Goal: Participate in discussion: Engage in conversation with other users on a specific topic

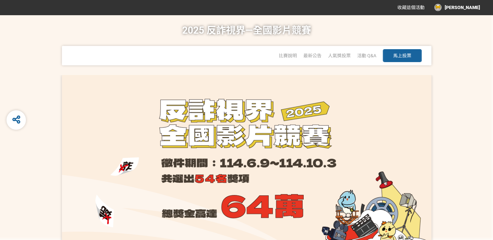
click at [411, 53] on span "馬上投票" at bounding box center [402, 55] width 18 height 5
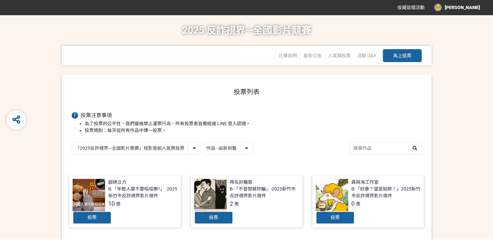
click at [191, 149] on select "「2025反詐視界—全國影片競賽」短影音組人氣獎投票 「2025反詐視界—全國影片競賽」短片組人氣獎投票" at bounding box center [136, 148] width 129 height 11
select select "13146"
click at [72, 143] on select "「2025反詐視界—全國影片競賽」短影音組人氣獎投票 「2025反詐視界—全國影片競賽」短片組人氣獎投票" at bounding box center [136, 148] width 129 height 11
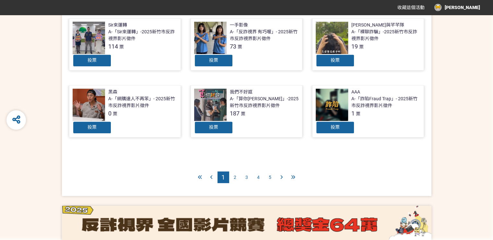
scroll to position [299, 0]
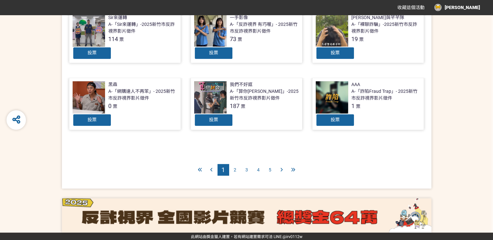
click at [341, 88] on div at bounding box center [332, 97] width 32 height 32
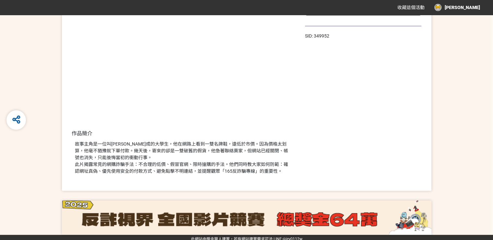
scroll to position [97, 0]
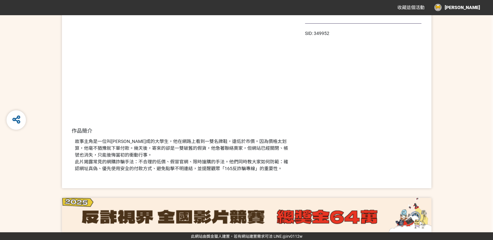
select select "13146"
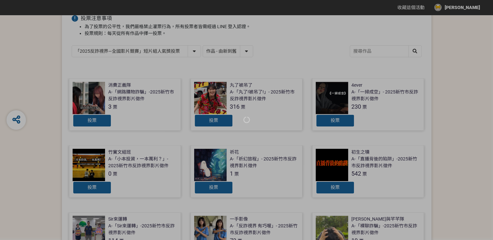
scroll to position [299, 0]
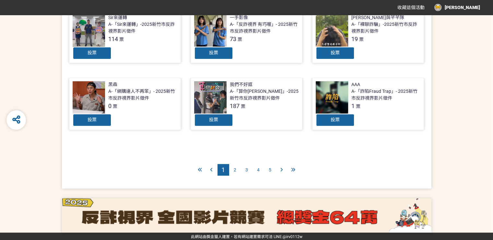
click at [296, 171] on div at bounding box center [293, 170] width 12 height 12
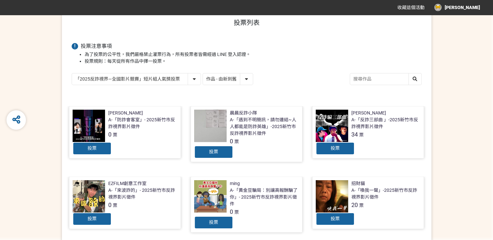
scroll to position [227, 0]
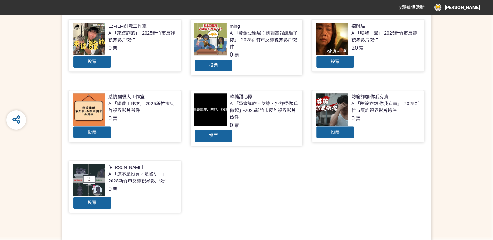
click at [350, 112] on div at bounding box center [334, 110] width 36 height 32
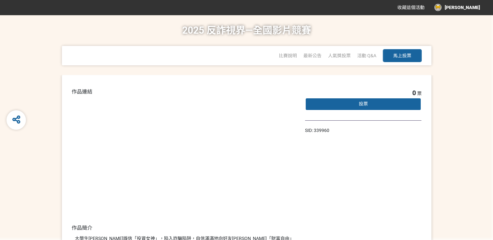
select select "13146"
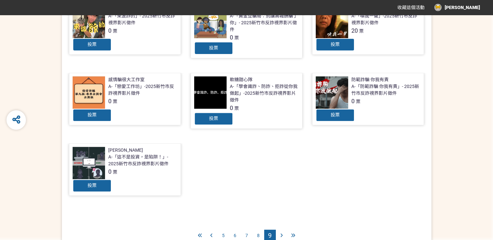
scroll to position [292, 0]
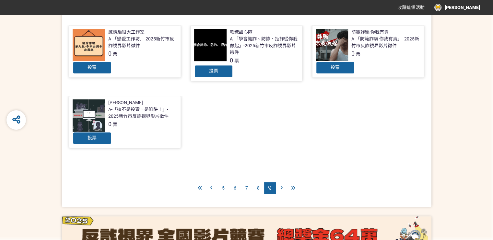
click at [256, 189] on div "8" at bounding box center [258, 188] width 12 height 12
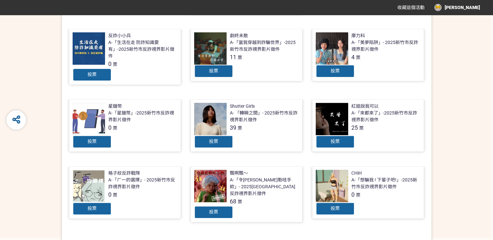
scroll to position [227, 0]
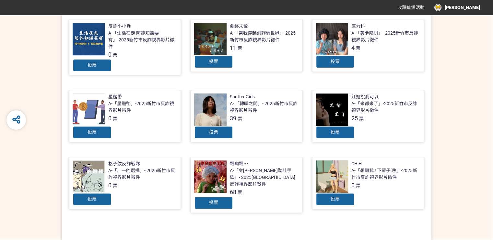
click at [222, 106] on div at bounding box center [210, 110] width 32 height 32
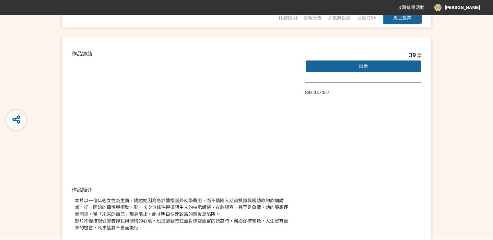
scroll to position [32, 0]
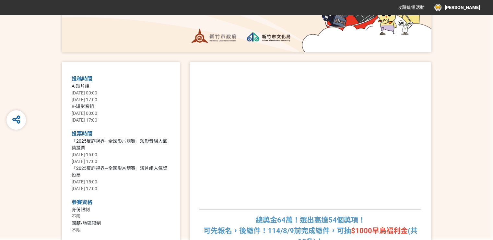
scroll to position [194, 0]
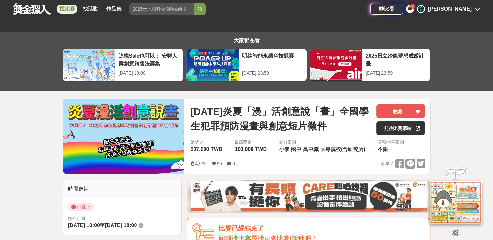
drag, startPoint x: 142, startPoint y: 143, endPoint x: 82, endPoint y: -30, distance: 183.4
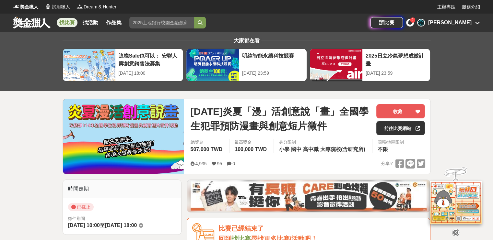
click at [75, 23] on link "找比賽" at bounding box center [67, 22] width 21 height 9
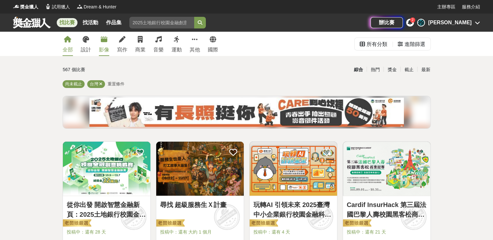
click at [103, 52] on div "影像" at bounding box center [104, 50] width 10 height 8
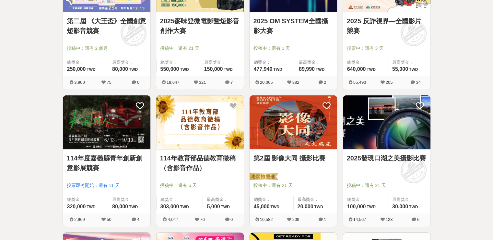
drag, startPoint x: 457, startPoint y: 96, endPoint x: 462, endPoint y: 173, distance: 77.9
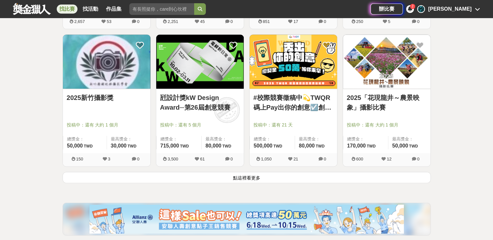
scroll to position [797, 0]
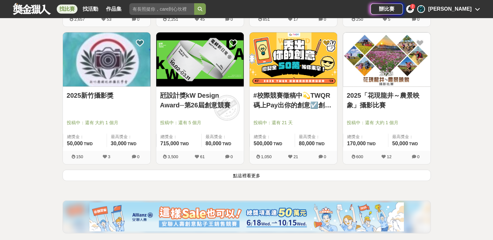
click at [323, 179] on button "點這裡看更多" at bounding box center [247, 175] width 368 height 11
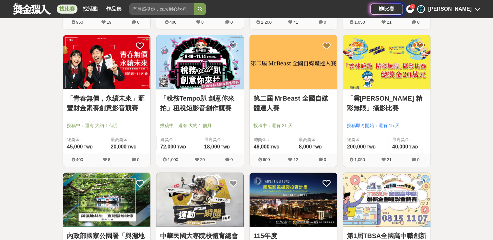
scroll to position [1575, 0]
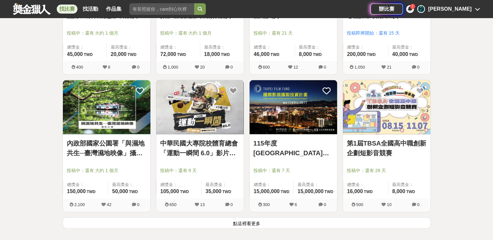
click at [318, 221] on button "點這裡看更多" at bounding box center [247, 223] width 368 height 11
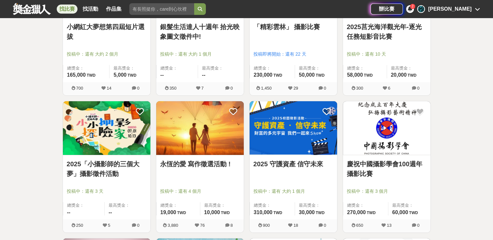
scroll to position [2103, 0]
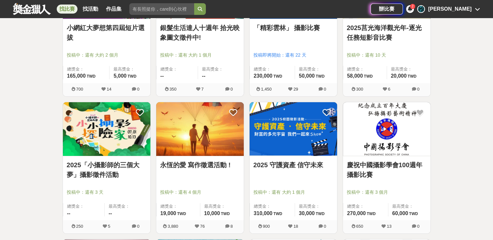
click at [302, 144] on img at bounding box center [292, 129] width 87 height 54
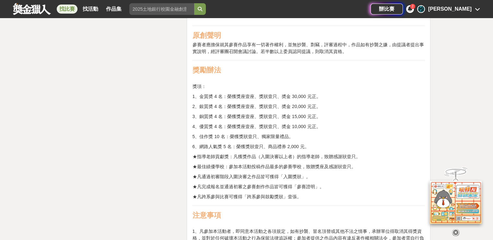
scroll to position [1328, 0]
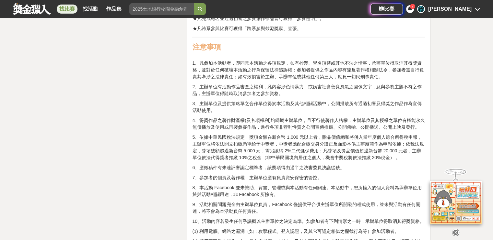
drag, startPoint x: 141, startPoint y: 180, endPoint x: 142, endPoint y: 49, distance: 130.9
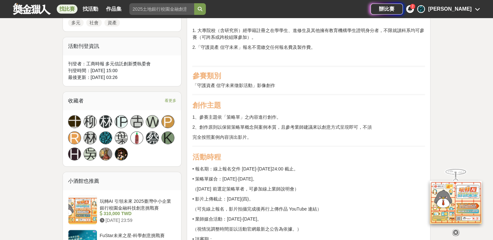
drag, startPoint x: 180, startPoint y: 138, endPoint x: 172, endPoint y: -20, distance: 158.3
